Goal: Task Accomplishment & Management: Complete application form

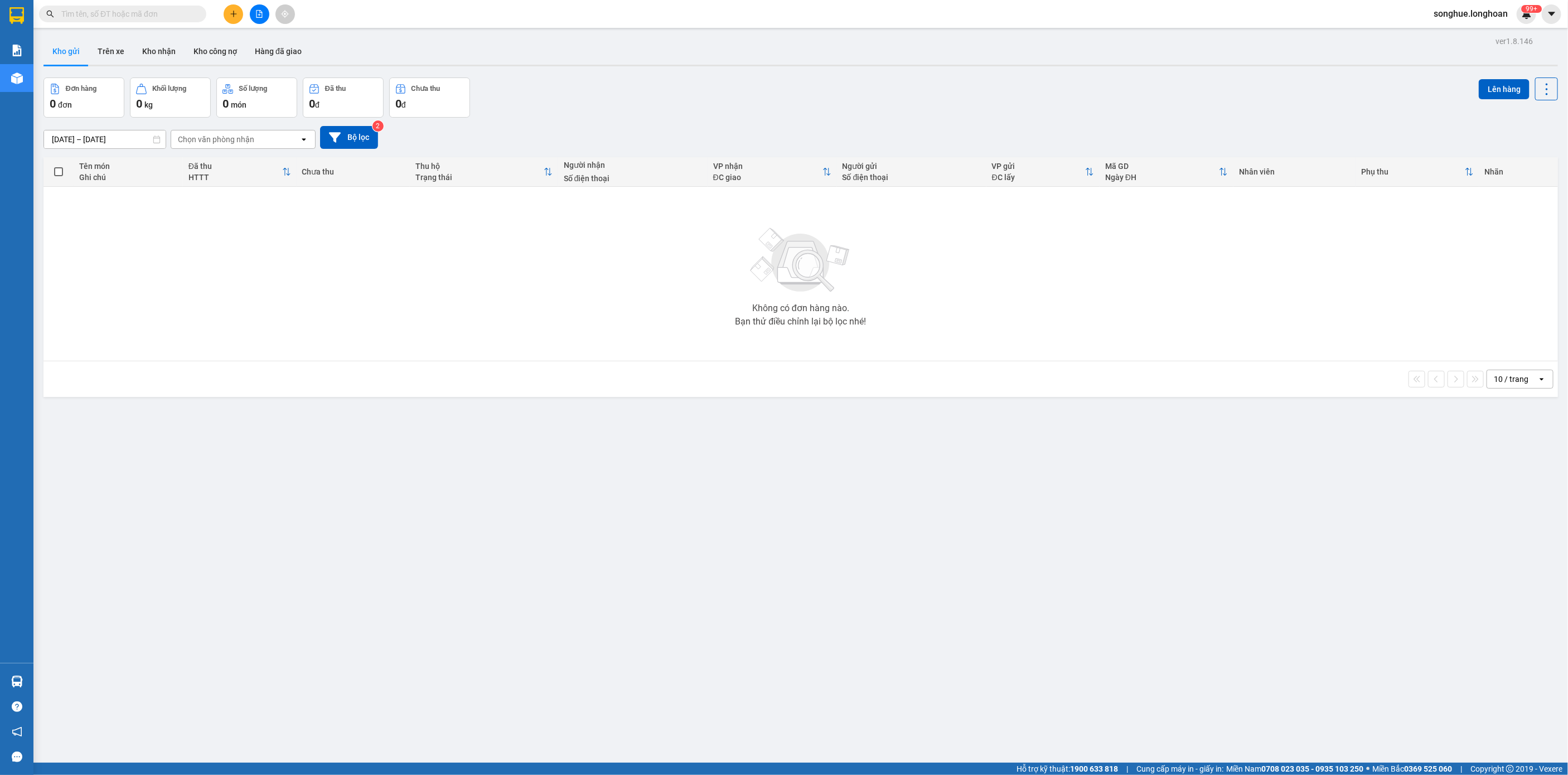
click at [127, 15] on input "text" at bounding box center [127, 14] width 132 height 12
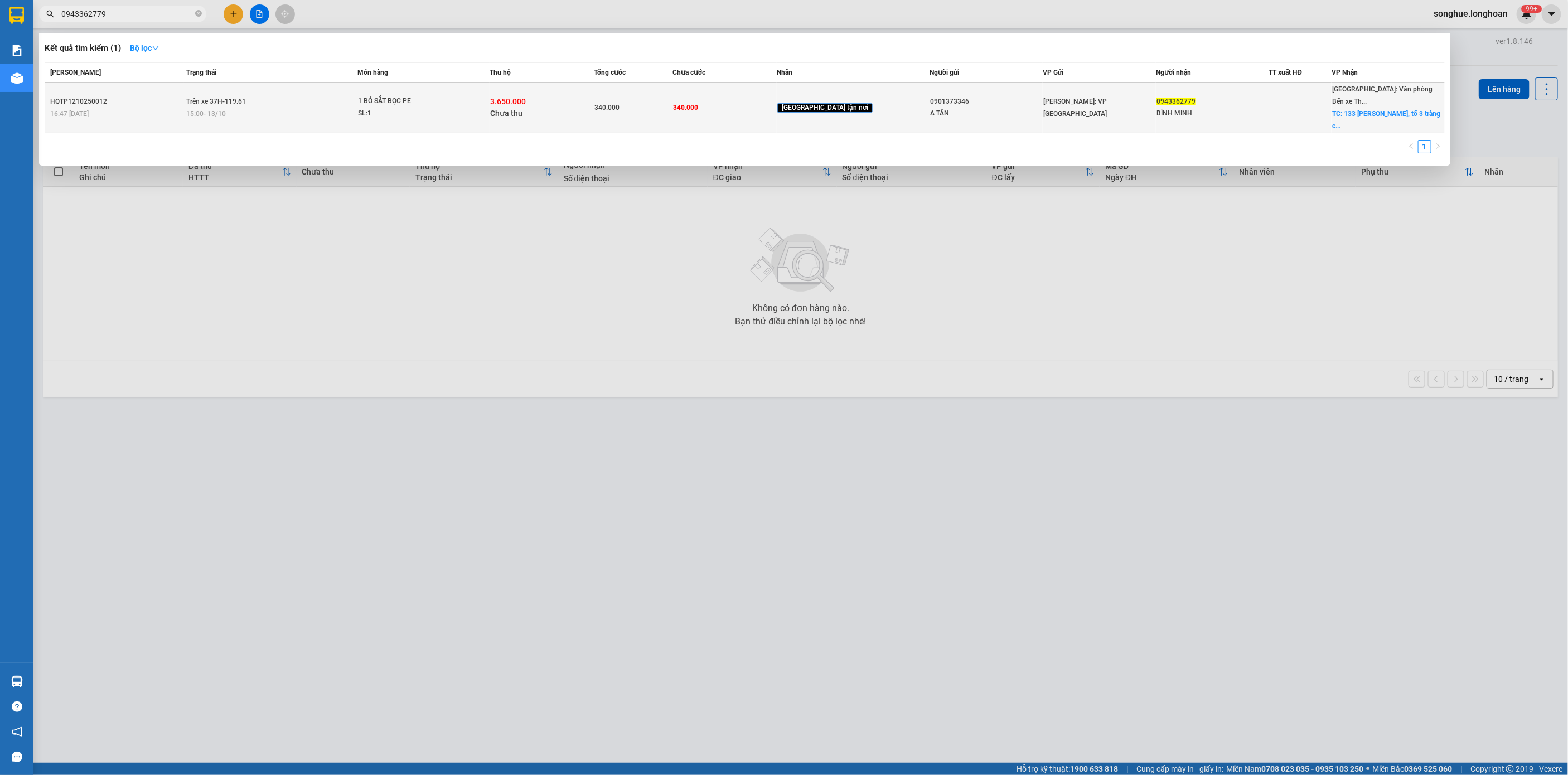
type input "0943362779"
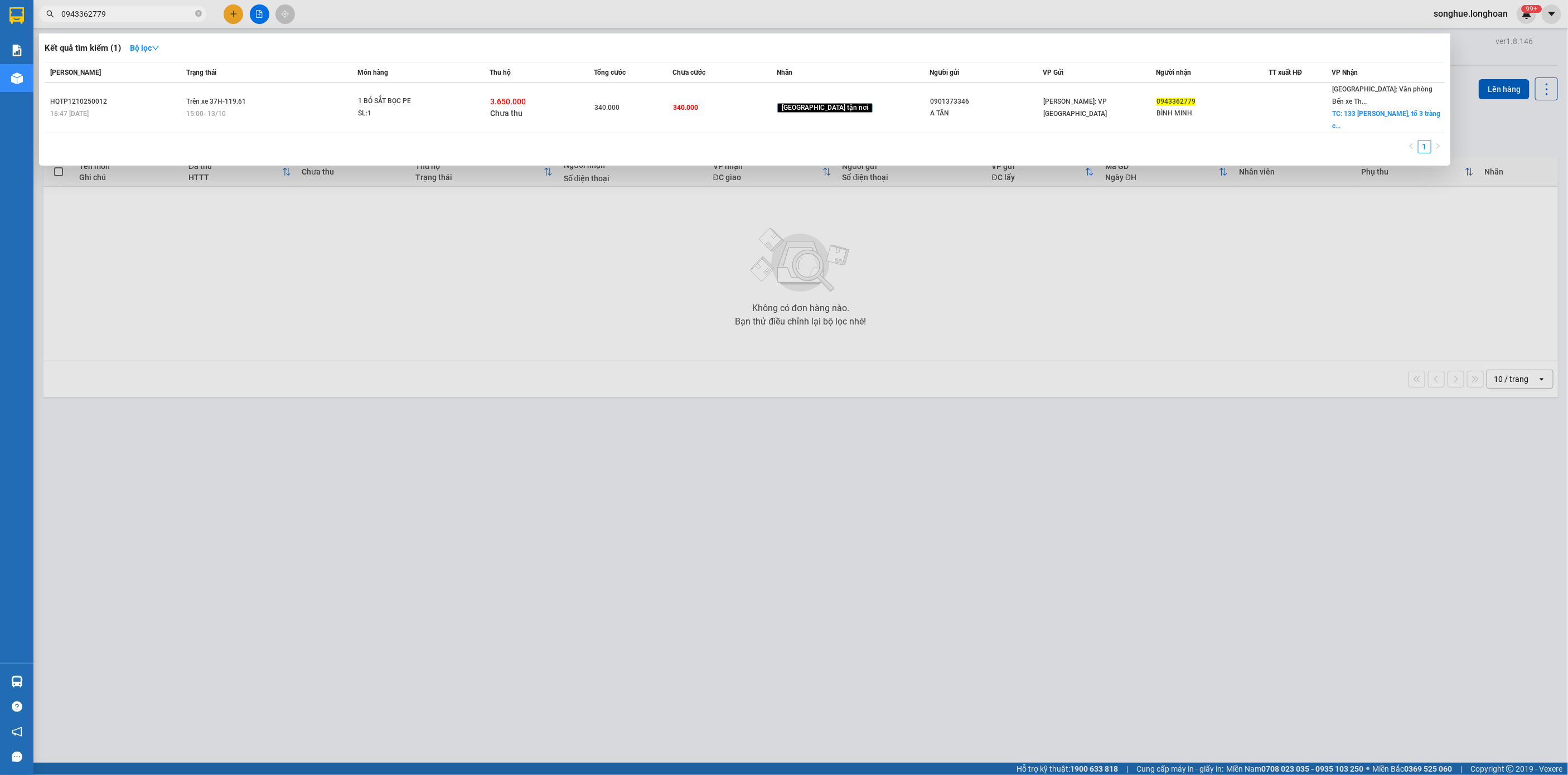
click at [316, 107] on div "15:00 - 13/10" at bounding box center [272, 114] width 170 height 12
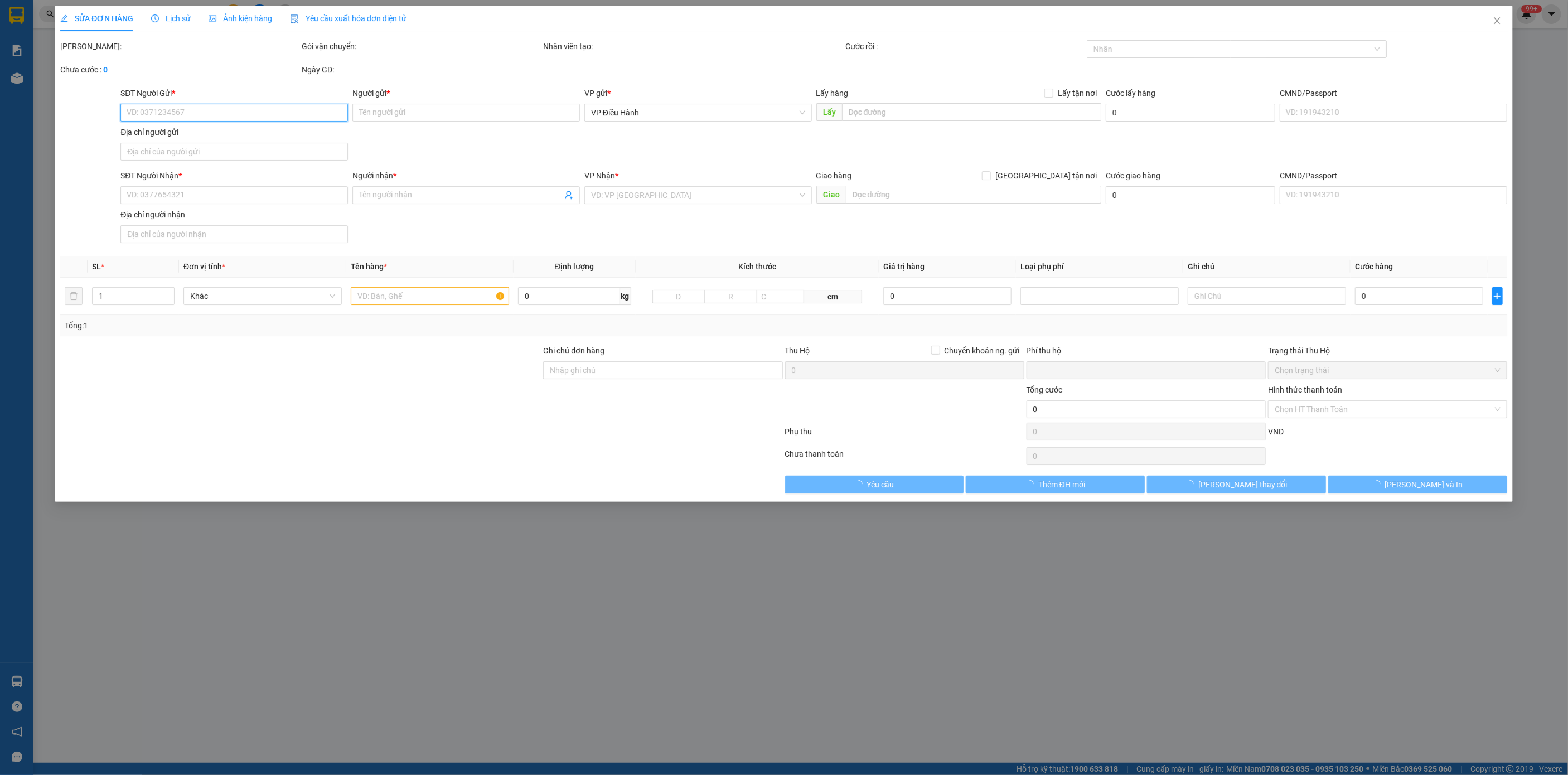
type input "0901373346"
type input "A TÂN"
type input "0943362779"
type input "BÌNH MINH"
checkbox input "true"
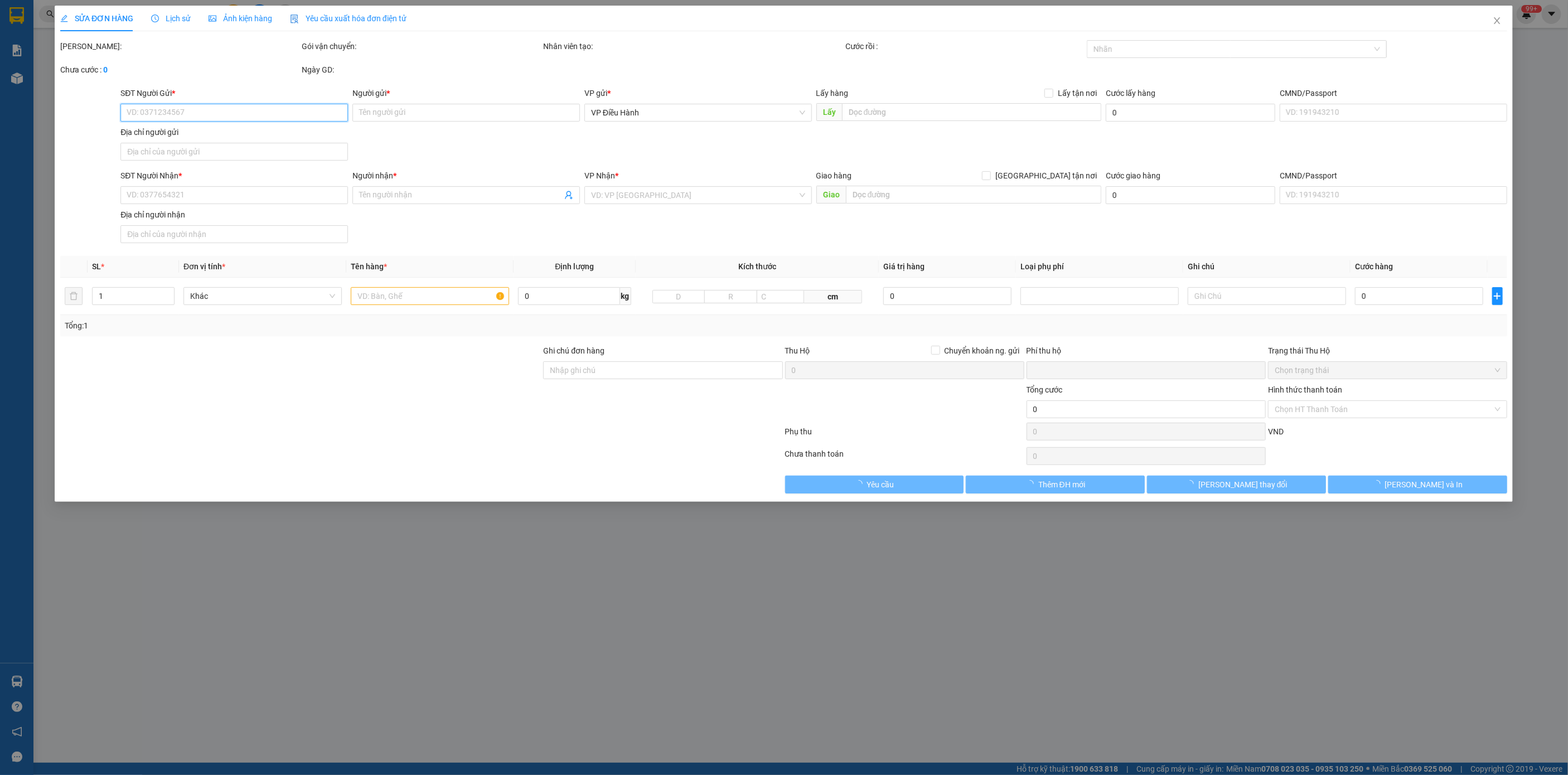
type input "133 cát linh, tổ 3 tràng cát phường Hải An Hải phòng"
type input "340.000"
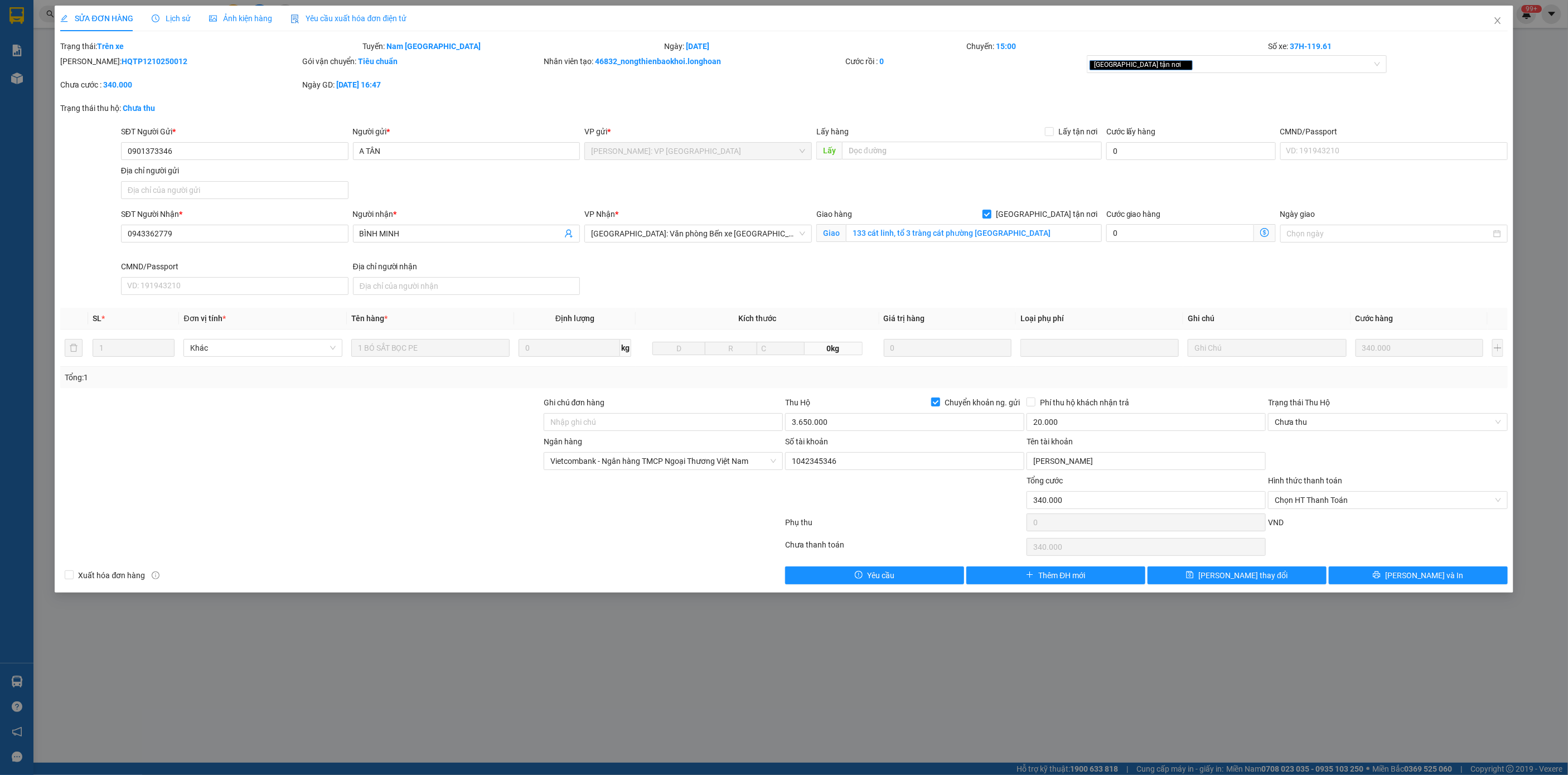
click at [181, 21] on span "Lịch sử" at bounding box center [171, 18] width 39 height 9
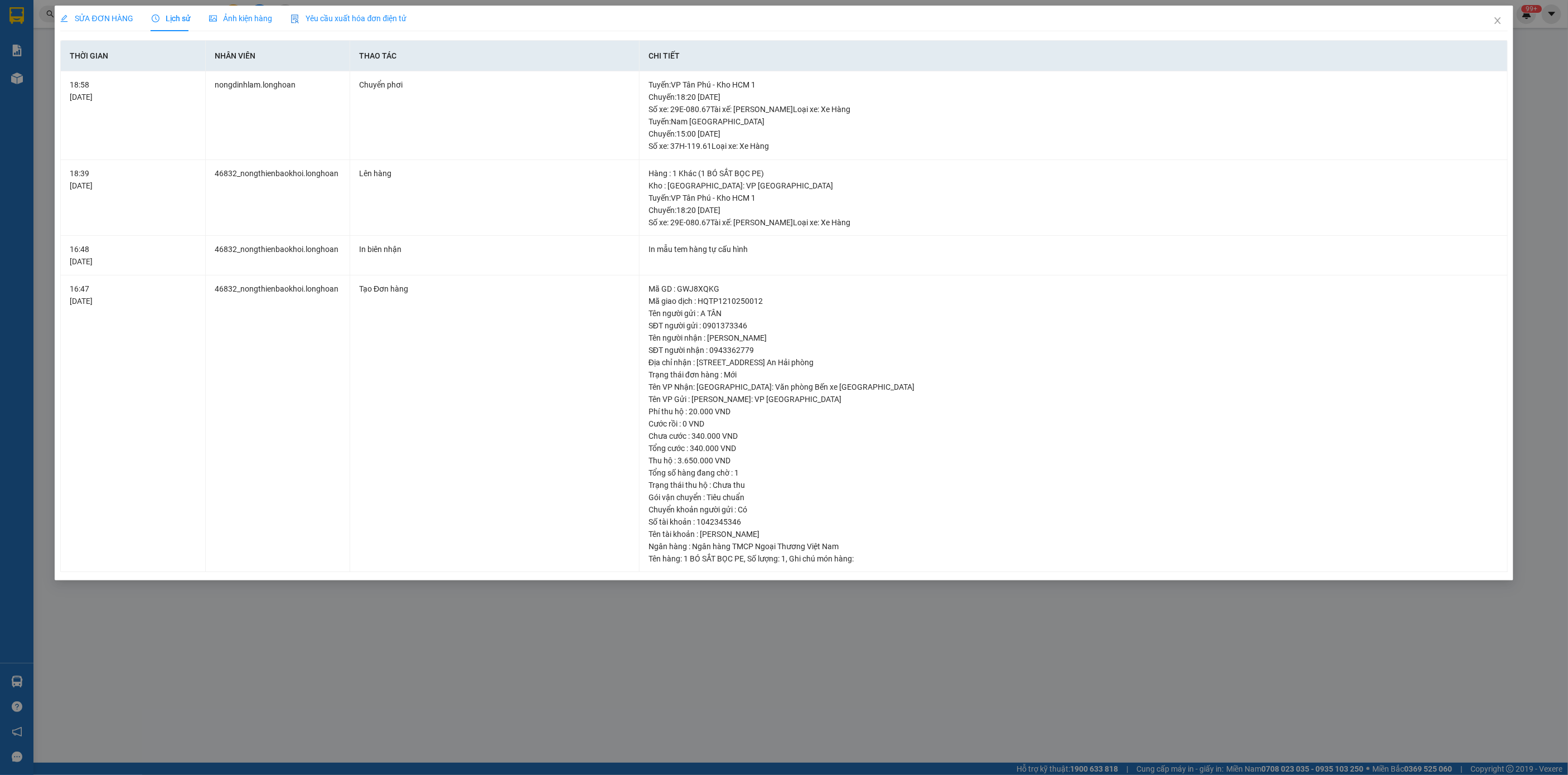
click at [110, 22] on span "SỬA ĐƠN HÀNG" at bounding box center [96, 18] width 73 height 9
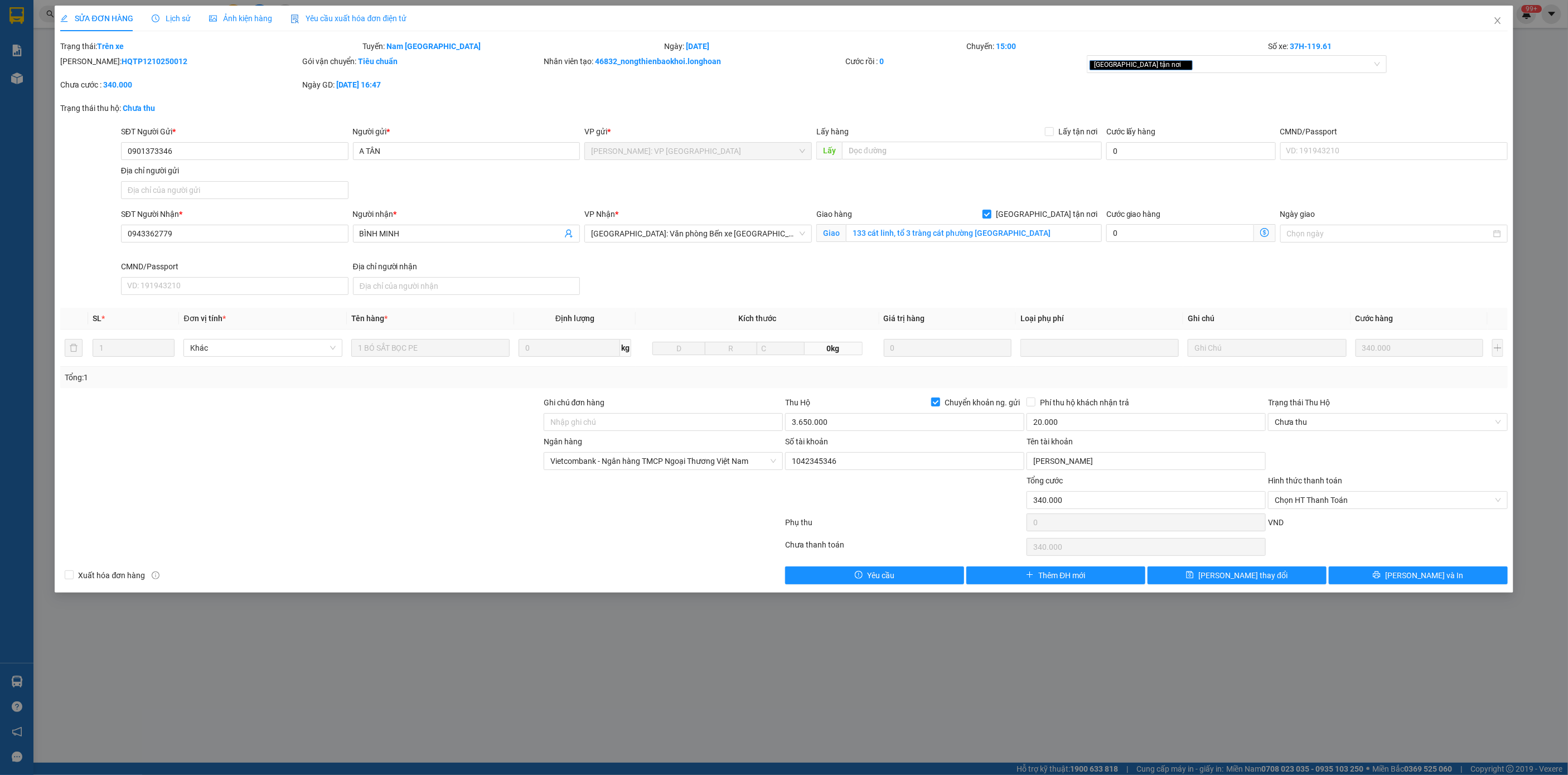
click at [122, 62] on b "HQTP1210250012" at bounding box center [154, 61] width 66 height 9
copy b "HQTP1210250012"
click at [127, 66] on div "Mã ĐH: HQTP1210250012" at bounding box center [179, 62] width 239 height 12
click at [129, 51] on div "Trạng thái: Trên xe" at bounding box center [210, 46] width 302 height 12
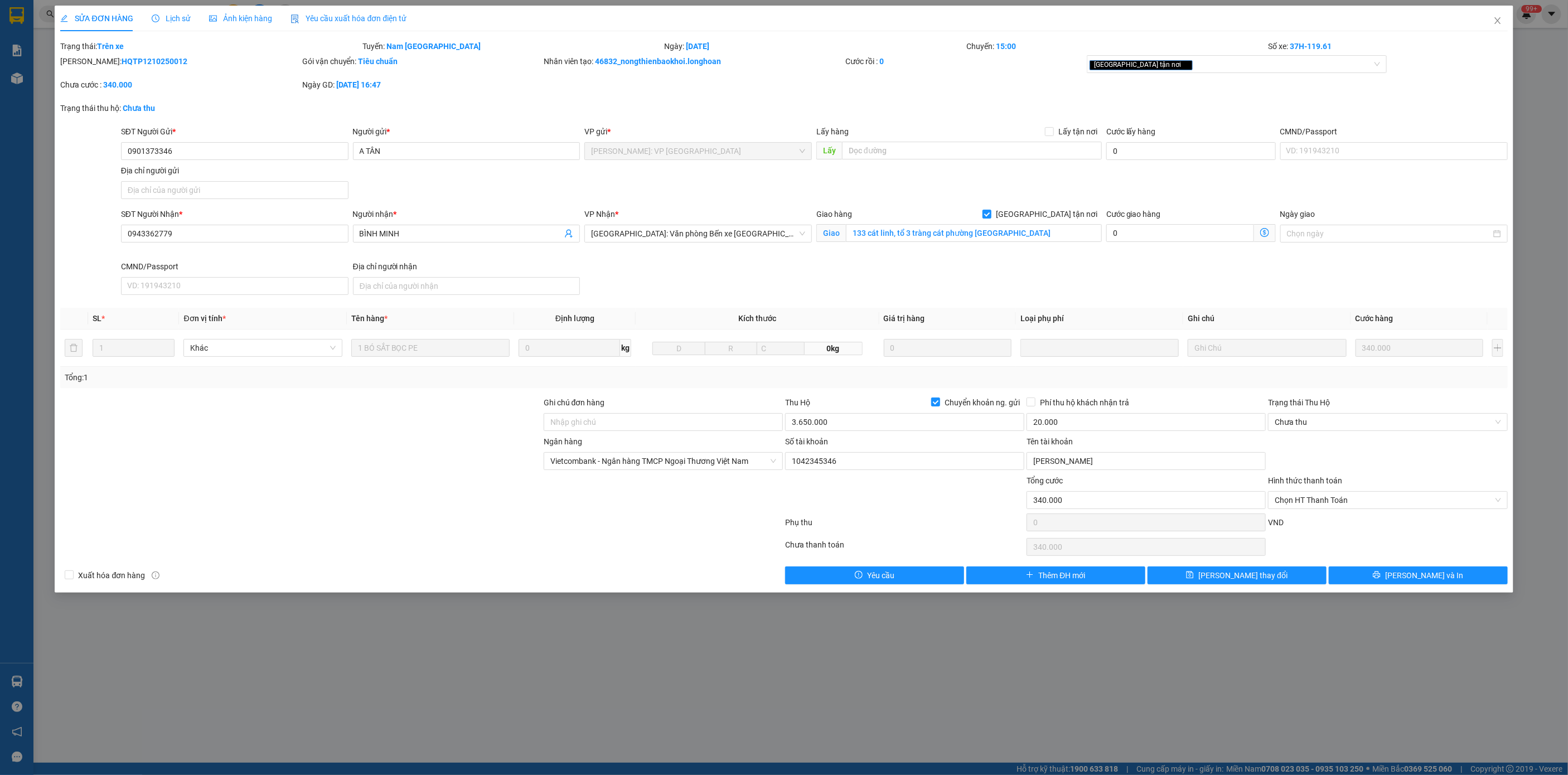
click at [129, 51] on div "Trạng thái: Trên xe" at bounding box center [210, 46] width 302 height 12
click at [131, 57] on b "HQTP1210250012" at bounding box center [154, 61] width 66 height 9
copy b "HQTP1210250012"
click at [177, 15] on span "Lịch sử" at bounding box center [171, 18] width 39 height 9
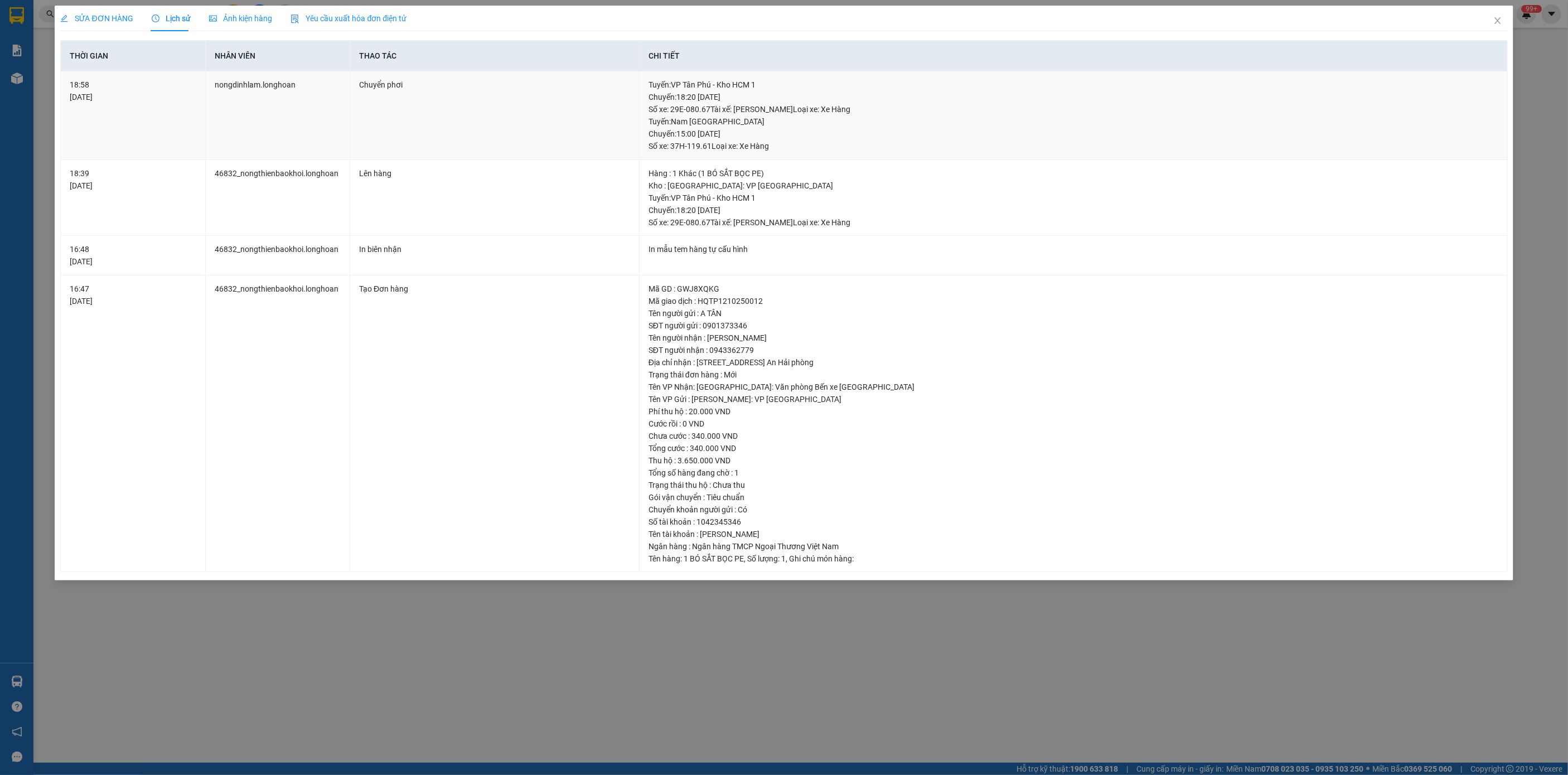
drag, startPoint x: 652, startPoint y: 117, endPoint x: 770, endPoint y: 137, distance: 119.7
click at [770, 137] on div "Tuyến : Nam Trung Bắc QL1A Chuyến: 15:00 ngày 13-10-2025 Số xe: 37H-119.61 Loại…" at bounding box center [1073, 134] width 849 height 37
click at [797, 137] on div "Tuyến : Nam Trung Bắc QL1A Chuyến: 15:00 ngày 13-10-2025 Số xe: 37H-119.61 Loại…" at bounding box center [1073, 134] width 849 height 37
drag, startPoint x: 648, startPoint y: 114, endPoint x: 726, endPoint y: 131, distance: 79.8
click at [714, 121] on div "Tuyến : VP Tân Phú - Kho HCM 1 Chuyến: 18:20 ngày 12-10-2025 Số xe: 29E-080.67 …" at bounding box center [1073, 116] width 849 height 73
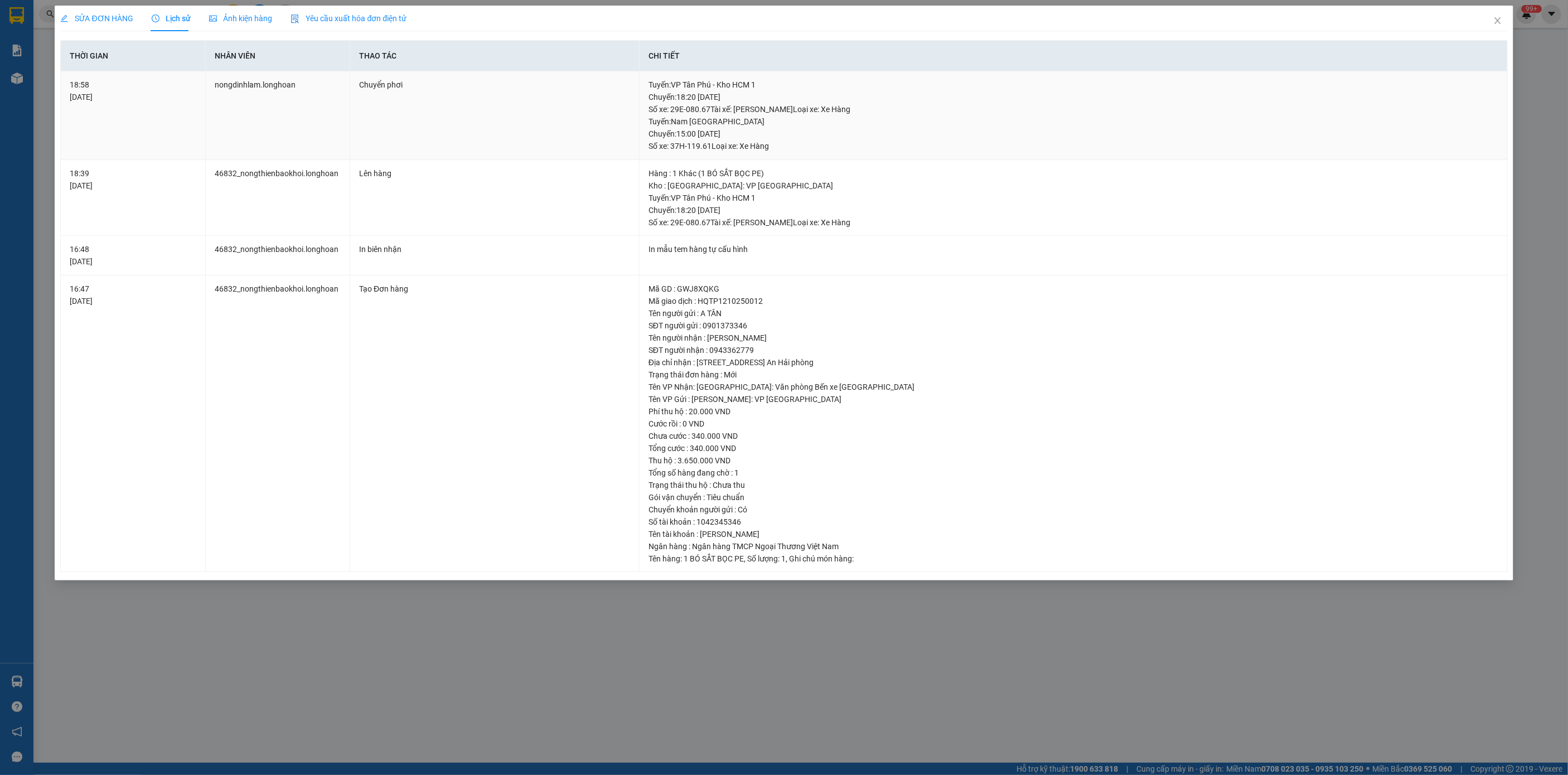
click at [740, 134] on div "Tuyến : Nam Trung Bắc QL1A Chuyến: 15:00 ngày 13-10-2025 Số xe: 37H-119.61 Loại…" at bounding box center [1073, 134] width 849 height 37
copy div "Tuyến : Nam Trung Bắc QL1A Chuyến: 15:00 ngày 13-10-2025"
drag, startPoint x: 649, startPoint y: 116, endPoint x: 797, endPoint y: 131, distance: 148.8
click at [797, 131] on div "Tuyến : Nam Trung Bắc QL1A Chuyến: 15:00 ngày 13-10-2025 Số xe: 37H-119.61 Loại…" at bounding box center [1073, 134] width 849 height 37
click at [92, 8] on div "SỬA ĐƠN HÀNG" at bounding box center [96, 18] width 73 height 26
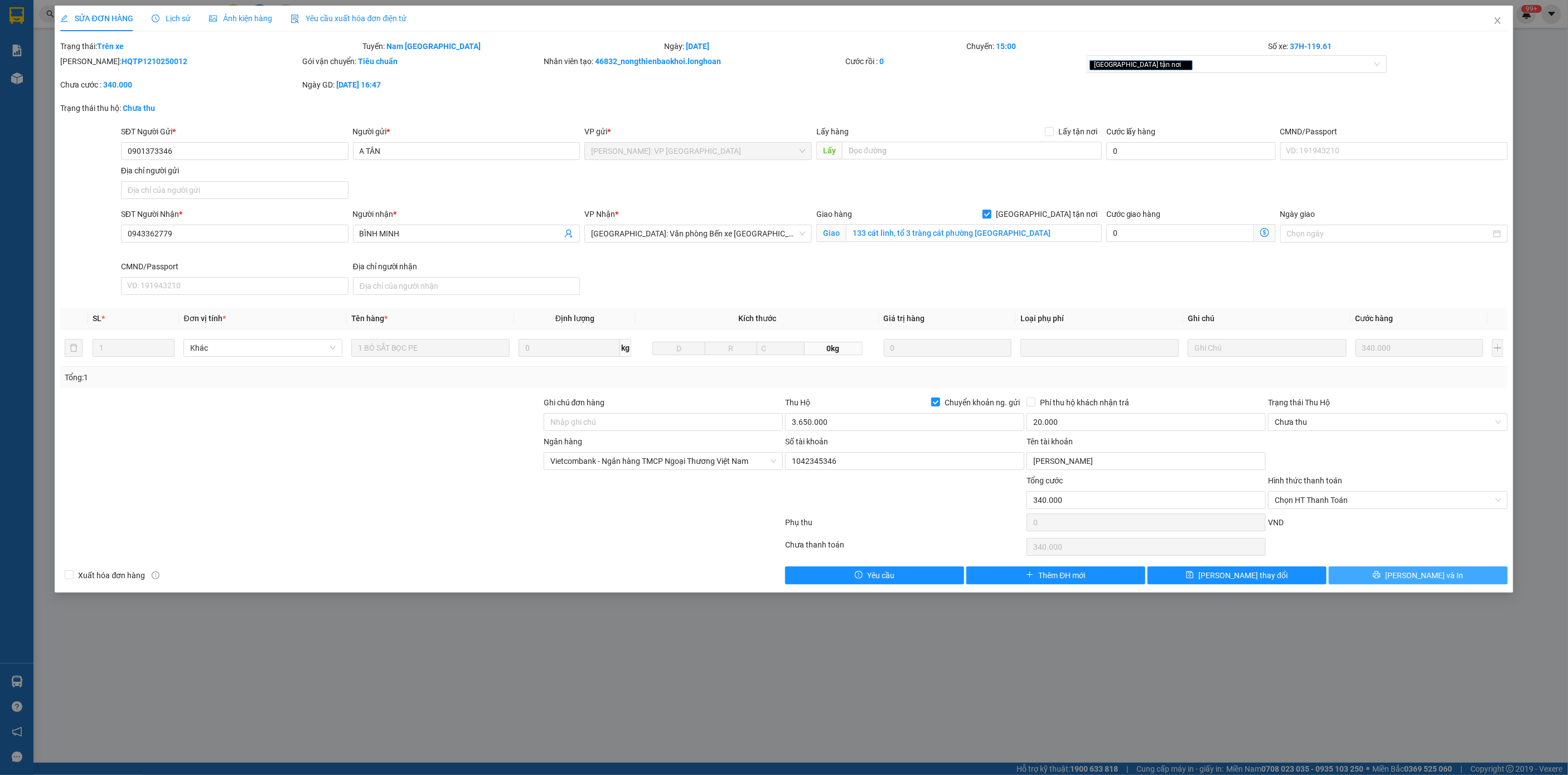
click at [1367, 580] on button "Lưu và In" at bounding box center [1418, 576] width 179 height 18
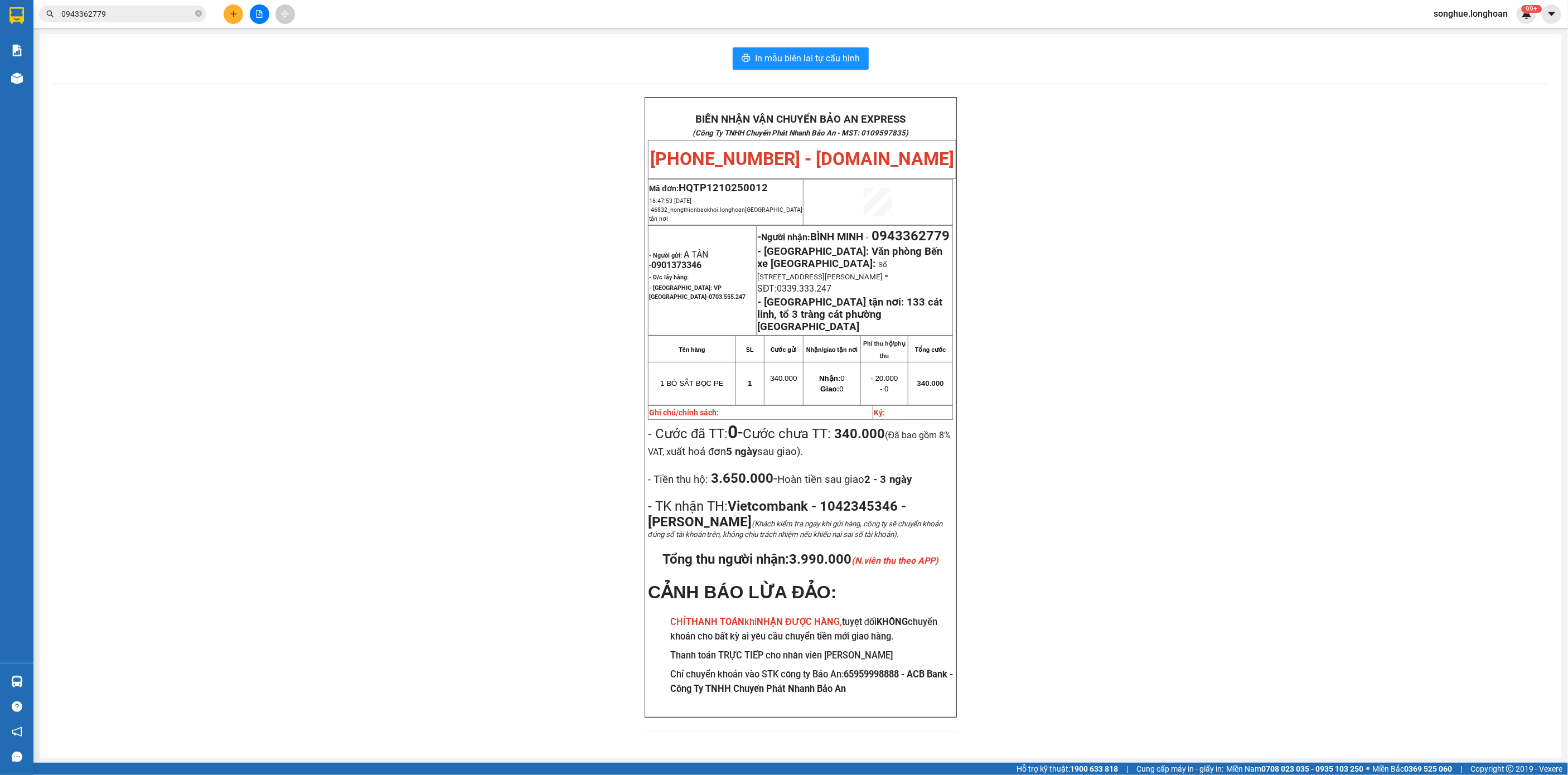
click at [156, 13] on input "0943362779" at bounding box center [127, 14] width 132 height 12
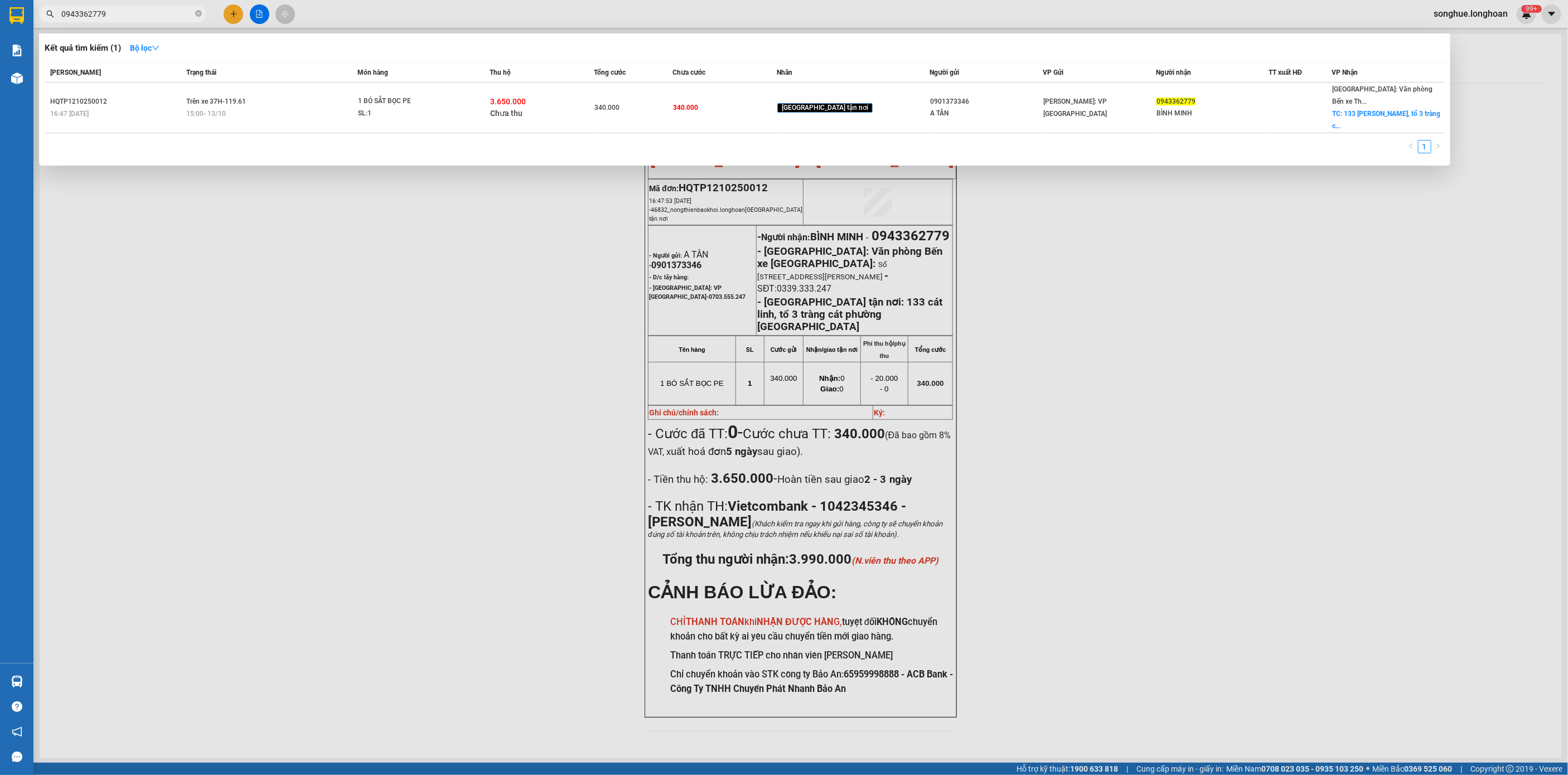
click at [156, 13] on input "0943362779" at bounding box center [127, 14] width 132 height 12
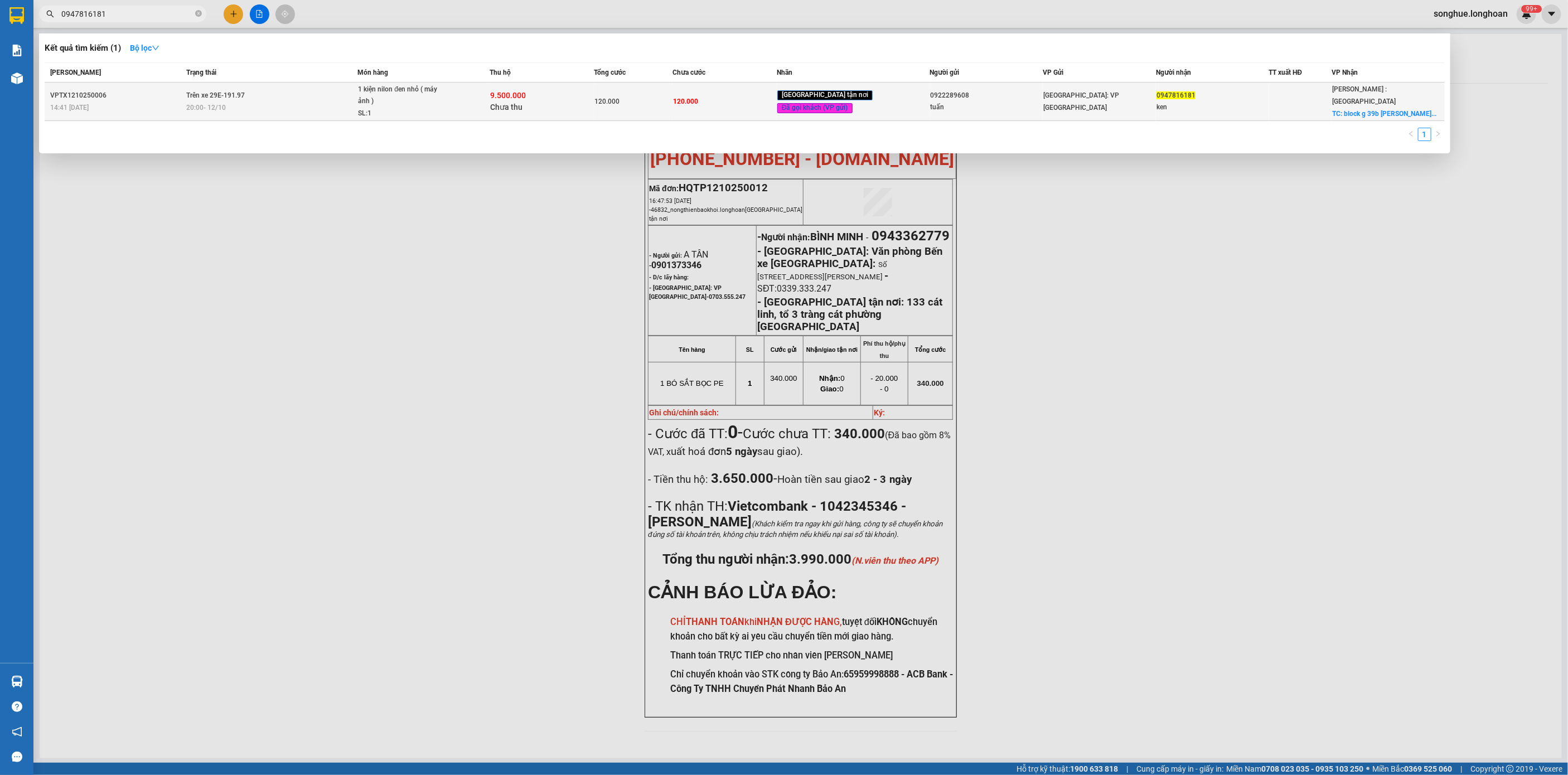
type input "0947816181"
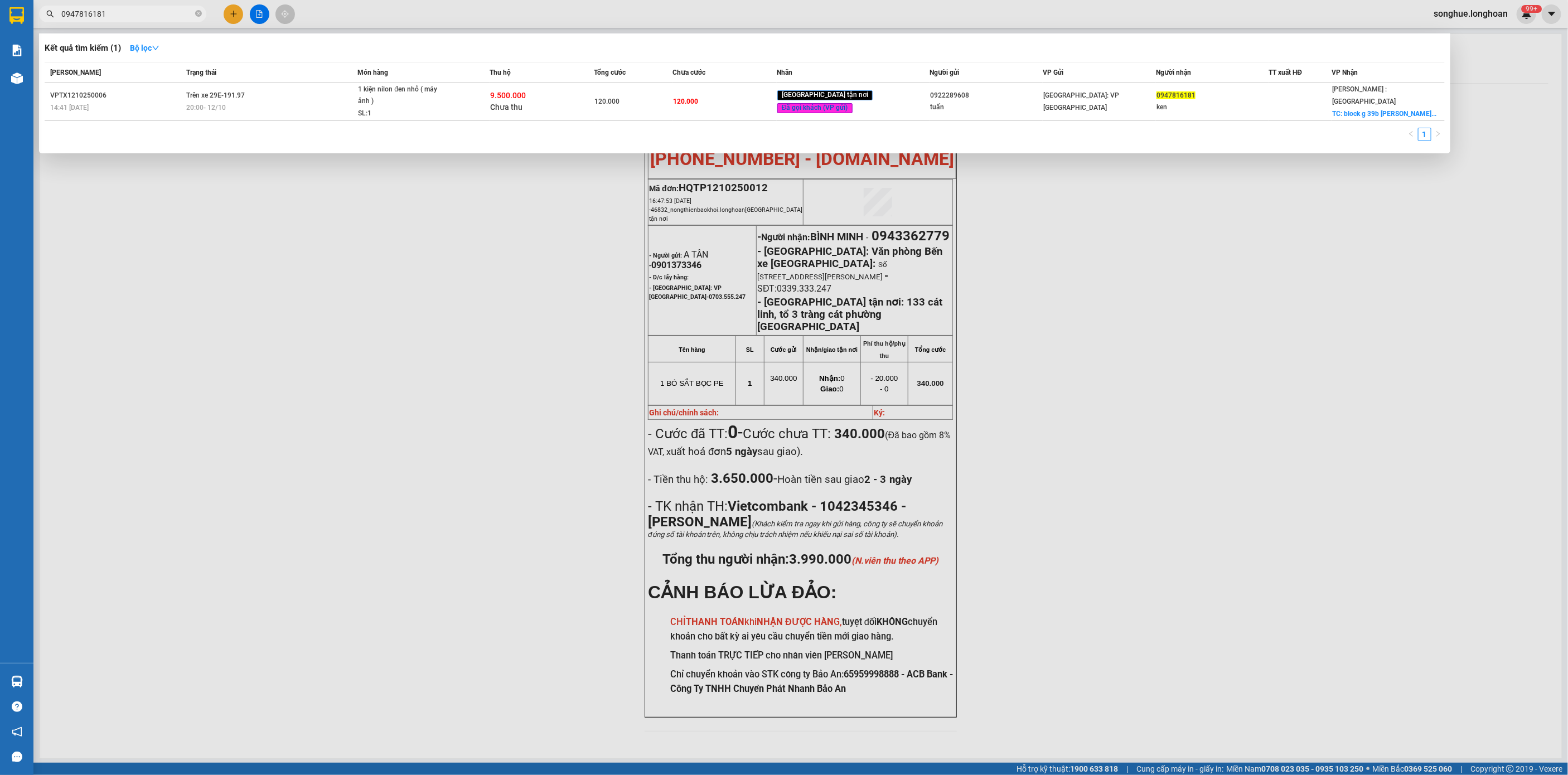
click at [165, 111] on div "14:41 - 12/10" at bounding box center [116, 108] width 133 height 12
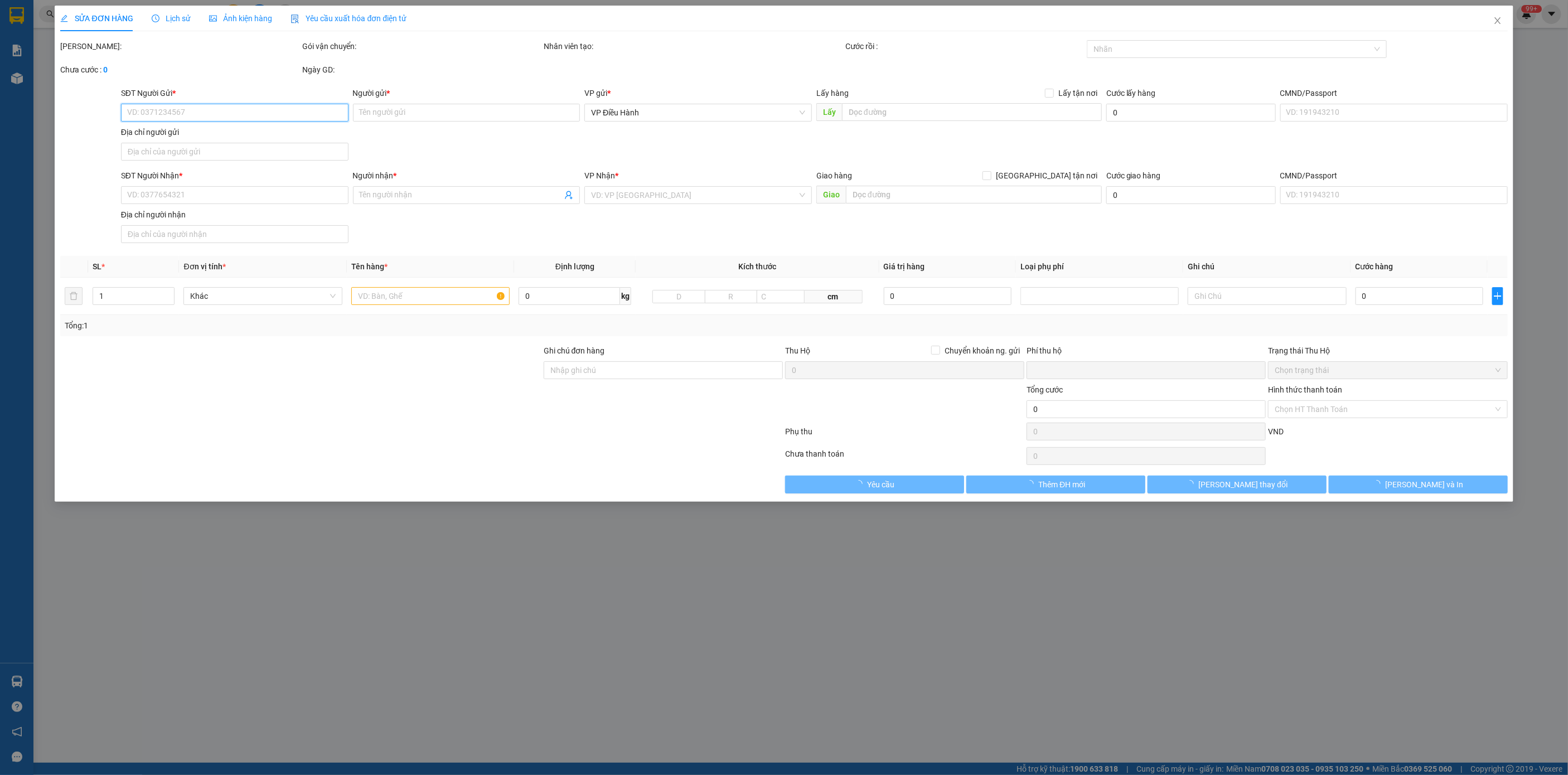
type input "0922289608"
type input "tuấn"
type input "448 khuong đình hn"
type input "0947816181"
type input "ken"
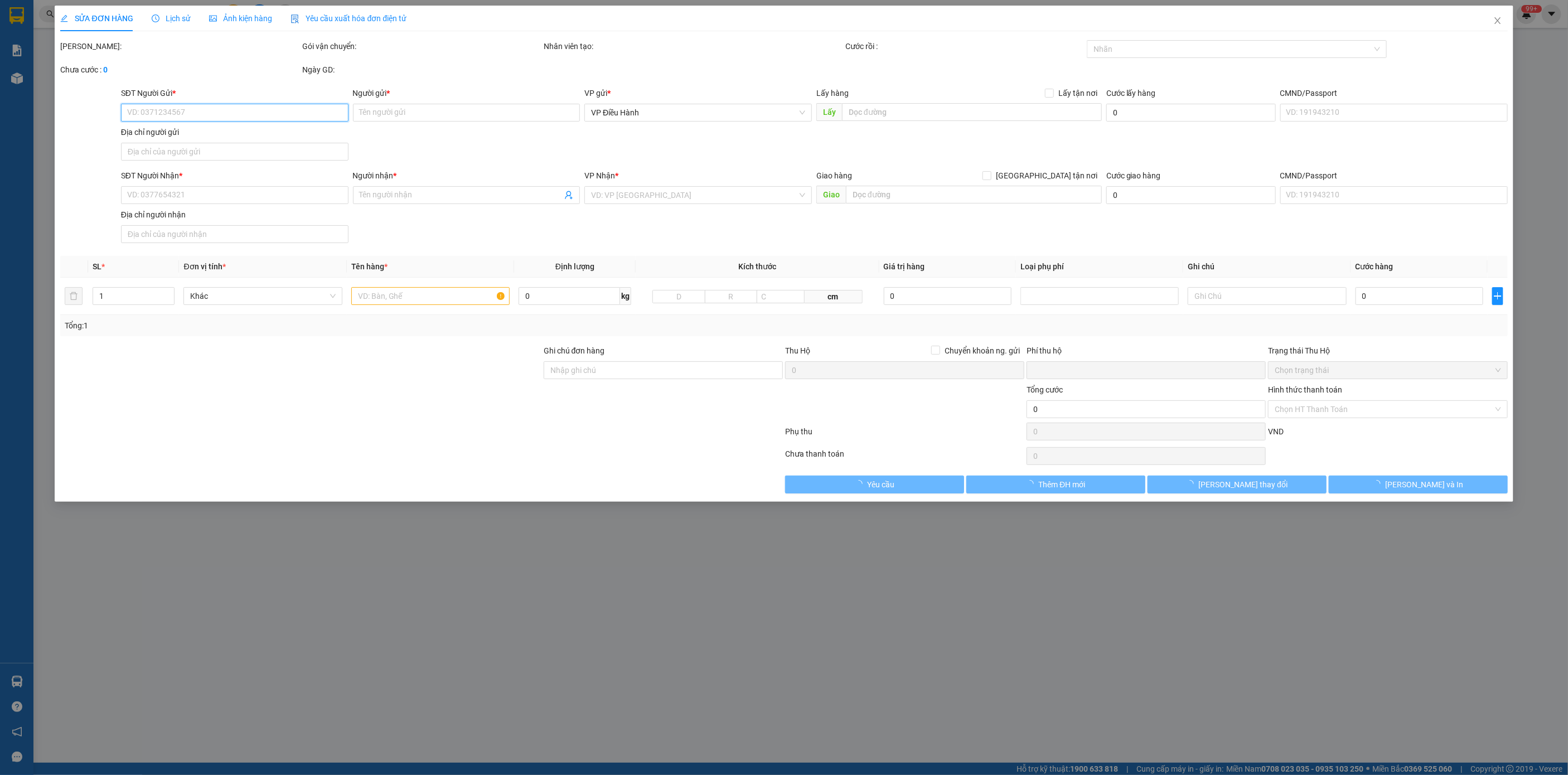
checkbox input "true"
type input "block g 39b nguyễn văn linh tân thuận tây q7 hcm"
type input "nhận nguyên kiện bể vỡ không đền"
type input "120.000"
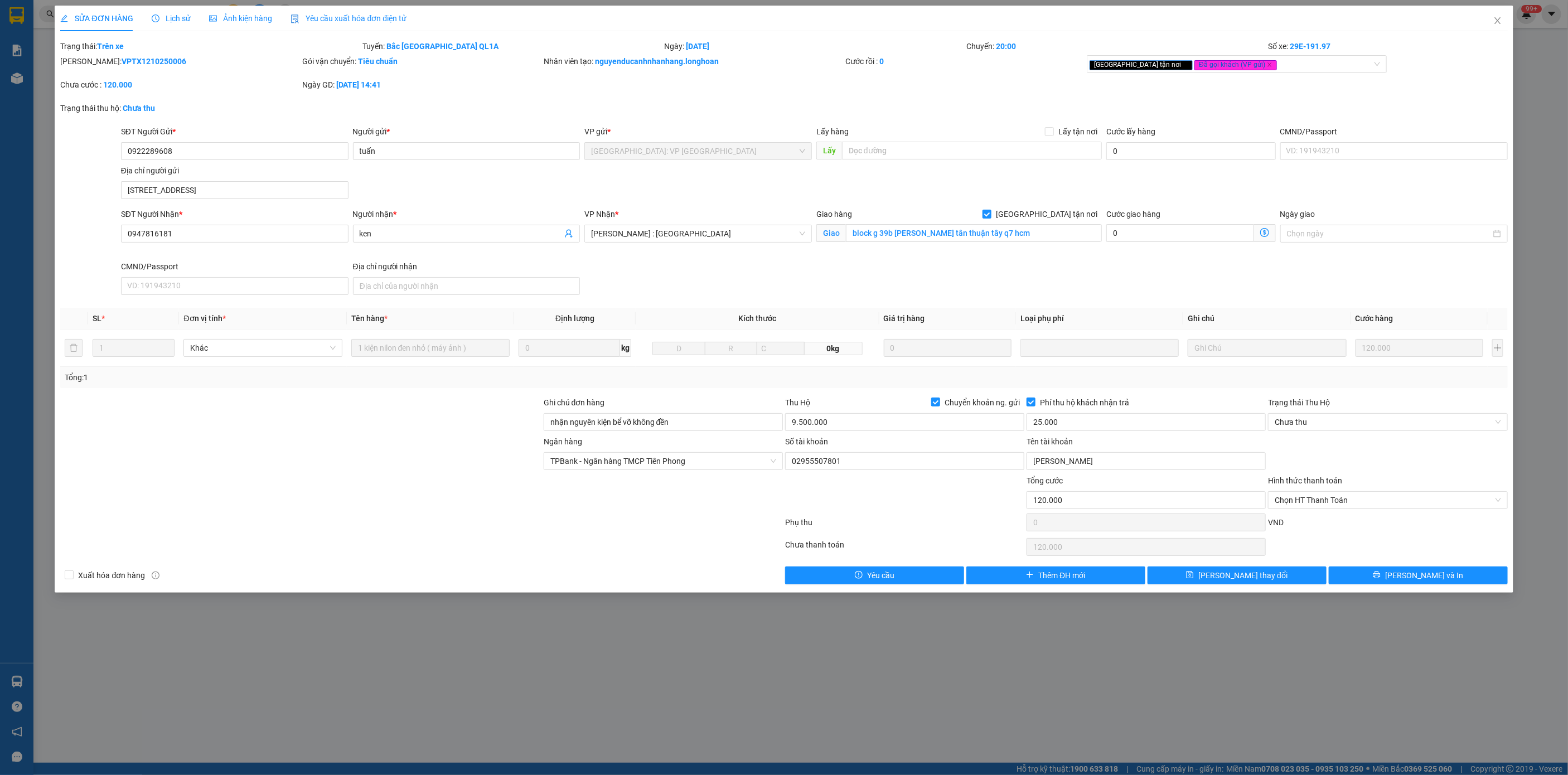
click at [122, 61] on b "VPTX1210250006" at bounding box center [154, 61] width 64 height 9
copy b "VPTX1210250006"
click at [182, 25] on div "Lịch sử" at bounding box center [171, 18] width 39 height 26
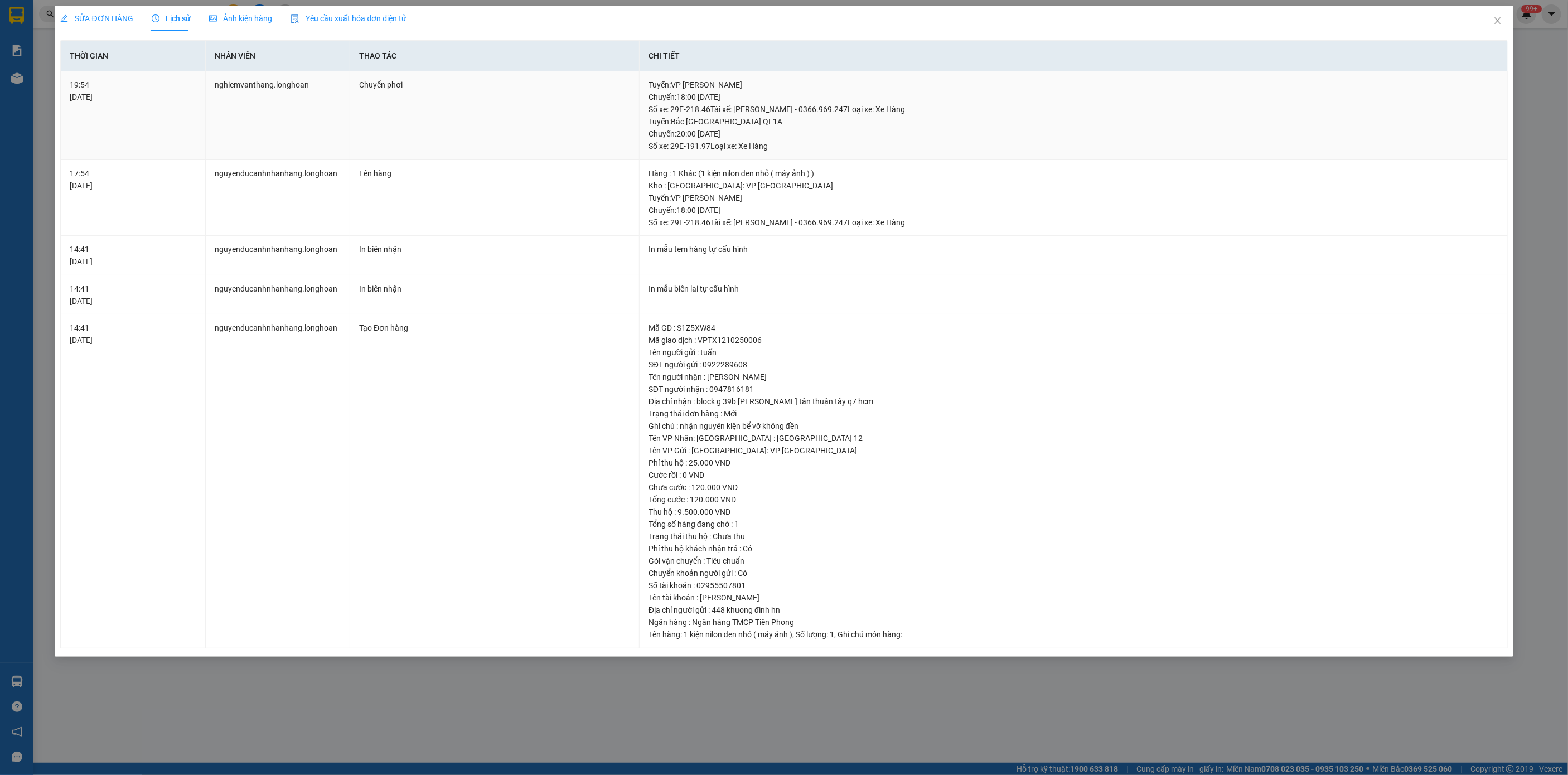
copy div "Tuyến : Bắc Trung Nam QL1A Chuyến: 20:00 ngày 12-10-2025"
drag, startPoint x: 641, startPoint y: 121, endPoint x: 766, endPoint y: 134, distance: 125.7
click at [766, 134] on td "Tuyến : VP Thanh Xuân - Kho HN Chuyến: 18:00 ngày 12-10-2025 Số xe: 29E-218.46 …" at bounding box center [1074, 116] width 868 height 89
click at [99, 19] on span "SỬA ĐƠN HÀNG" at bounding box center [96, 18] width 73 height 9
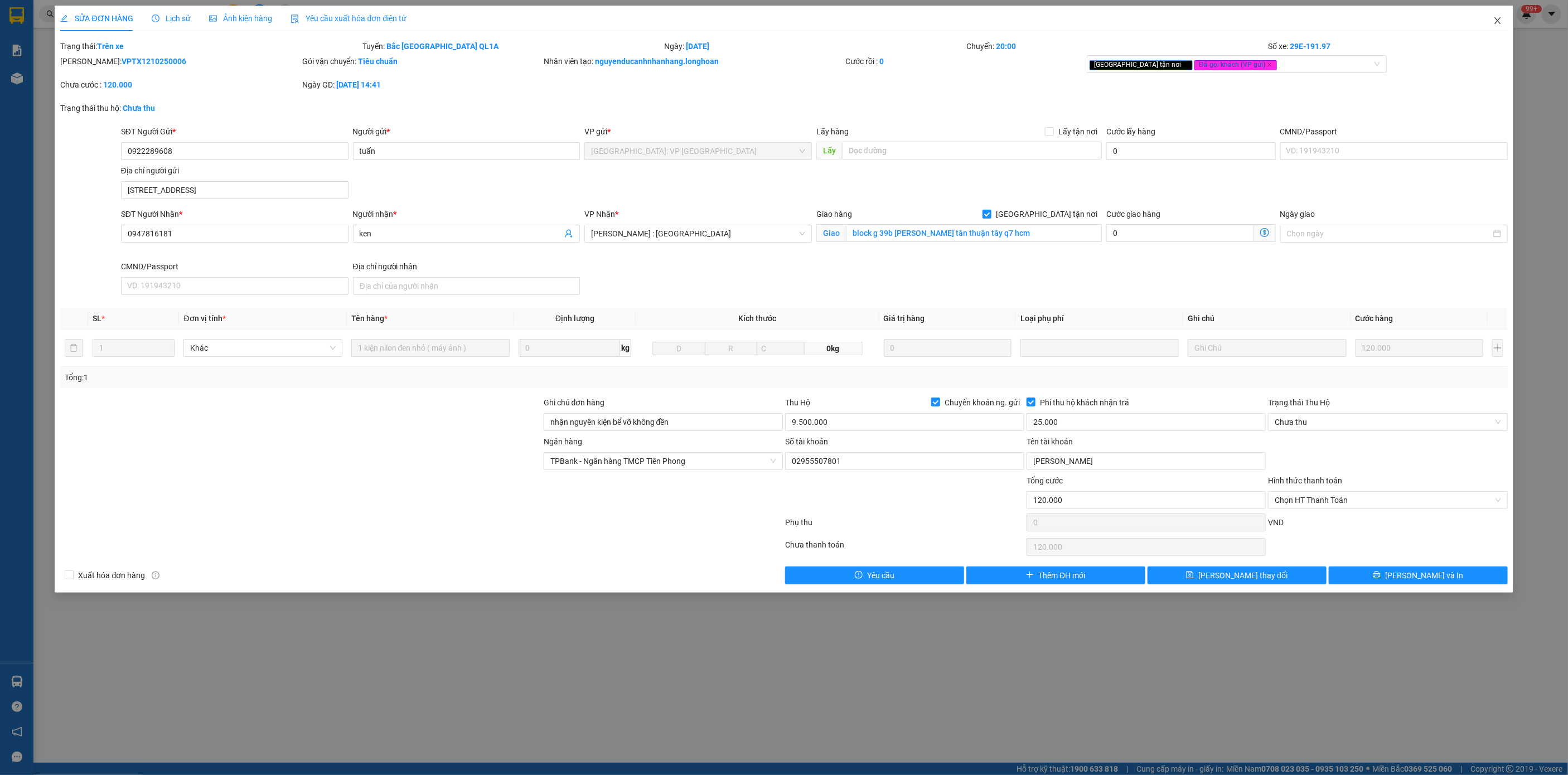
click at [1488, 19] on span "Close" at bounding box center [1497, 21] width 31 height 31
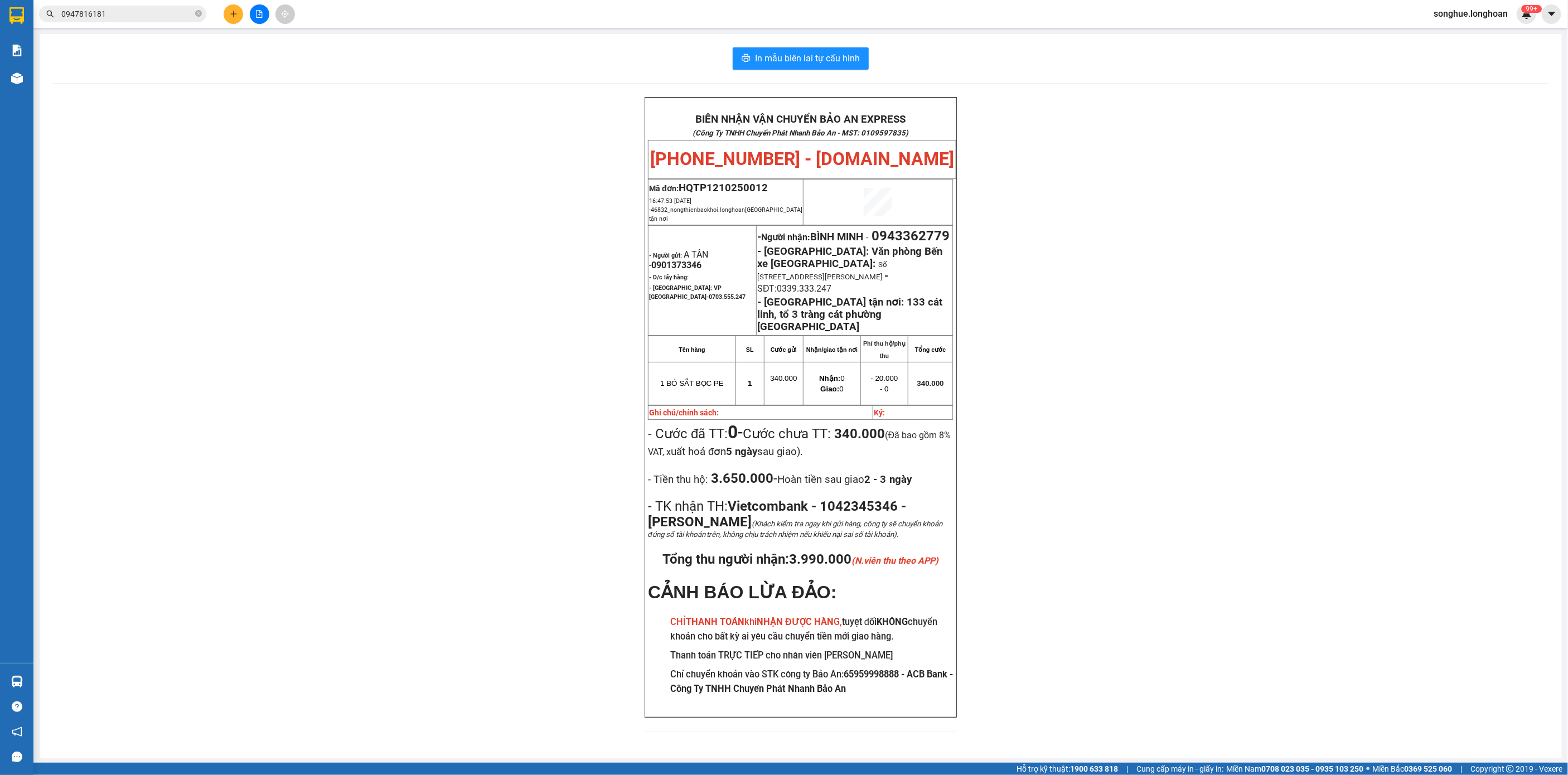
click at [189, 8] on input "0947816181" at bounding box center [127, 14] width 132 height 12
